Goal: Task Accomplishment & Management: Use online tool/utility

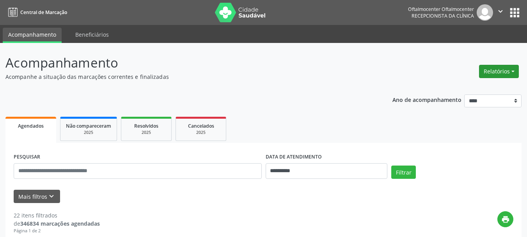
click at [487, 68] on button "Relatórios" at bounding box center [499, 71] width 40 height 13
click at [466, 86] on link "Agendamentos" at bounding box center [477, 88] width 84 height 11
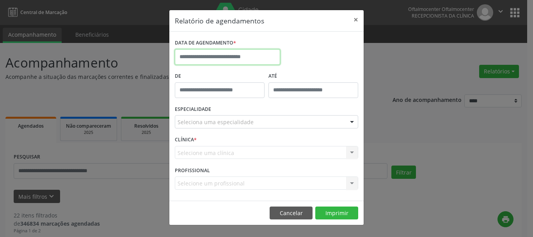
click at [246, 58] on input "text" at bounding box center [227, 57] width 105 height 16
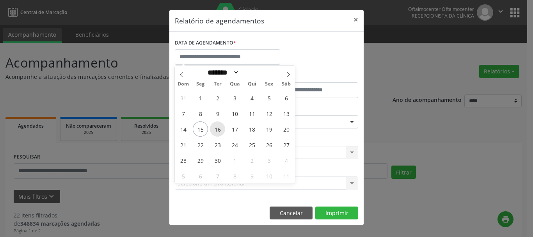
click at [217, 130] on span "16" at bounding box center [217, 128] width 15 height 15
type input "**********"
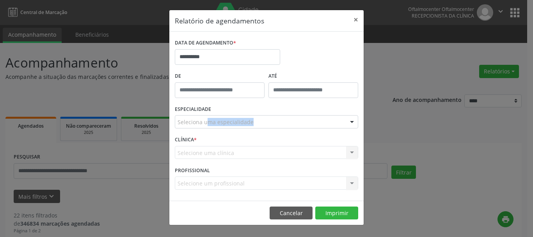
click at [216, 130] on div "ESPECIALIDADE Seleciona uma especialidade Todas as especialidades Alergologia A…" at bounding box center [266, 118] width 187 height 30
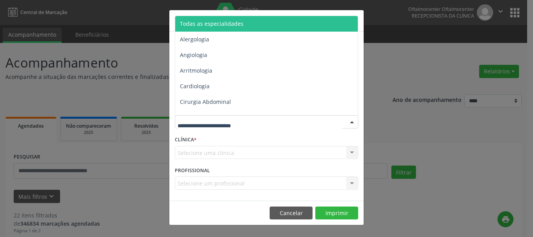
click at [221, 122] on input "text" at bounding box center [259, 126] width 165 height 16
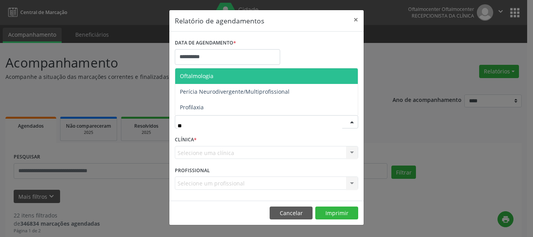
click at [211, 76] on span "Oftalmologia" at bounding box center [197, 75] width 34 height 7
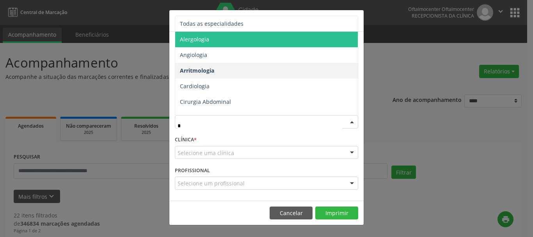
type input "**"
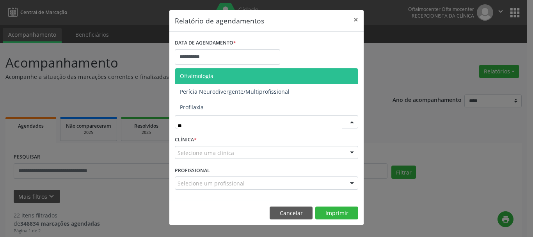
click at [198, 76] on span "Oftalmologia" at bounding box center [197, 75] width 34 height 7
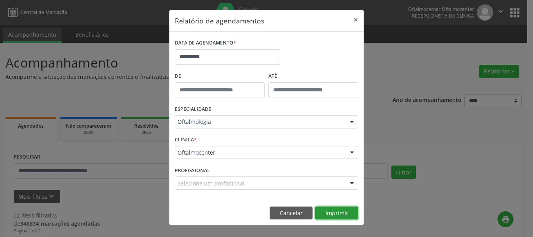
click at [326, 207] on button "Imprimir" at bounding box center [336, 212] width 43 height 13
